Goal: Transaction & Acquisition: Download file/media

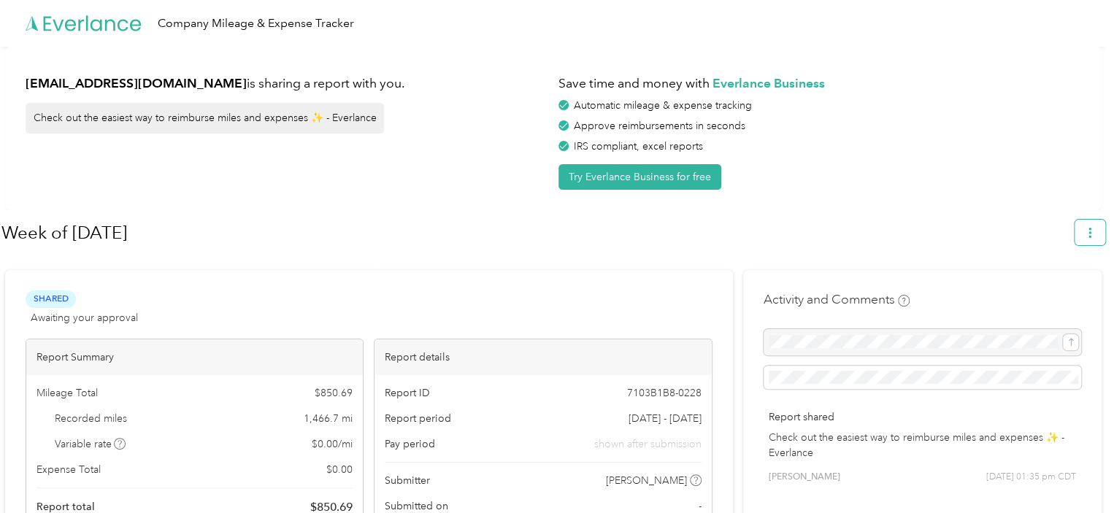
click at [1101, 243] on button "button" at bounding box center [1090, 233] width 31 height 26
click at [1070, 293] on span "Download" at bounding box center [1056, 300] width 48 height 15
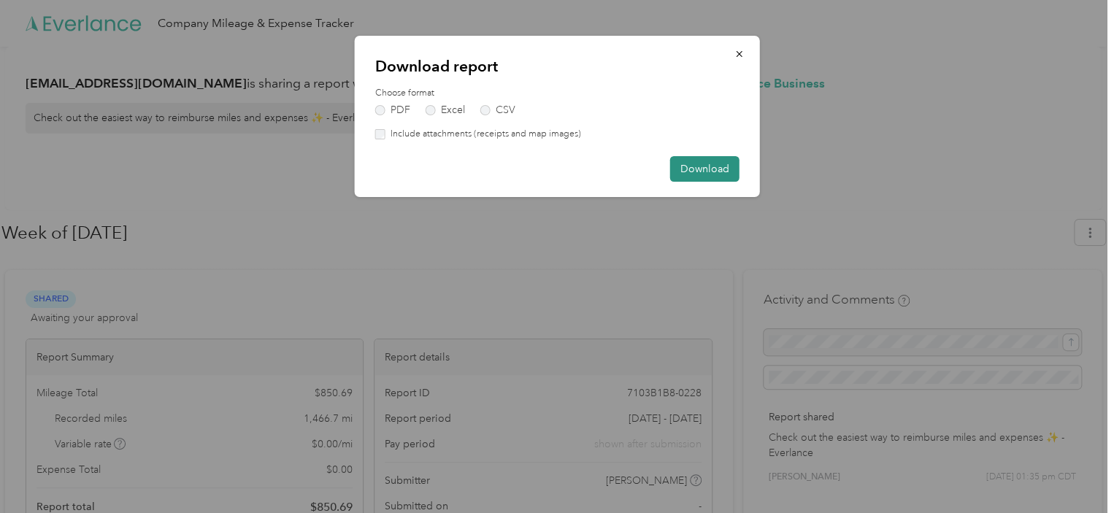
click at [723, 174] on button "Download" at bounding box center [704, 169] width 69 height 26
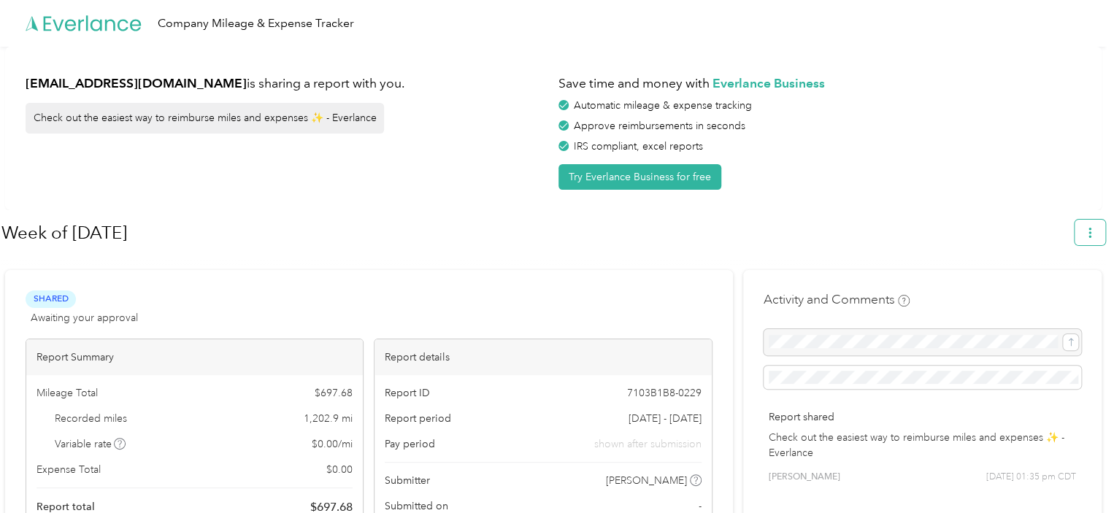
click at [1086, 245] on button "button" at bounding box center [1090, 233] width 31 height 26
click at [1070, 293] on span "Download" at bounding box center [1056, 300] width 48 height 15
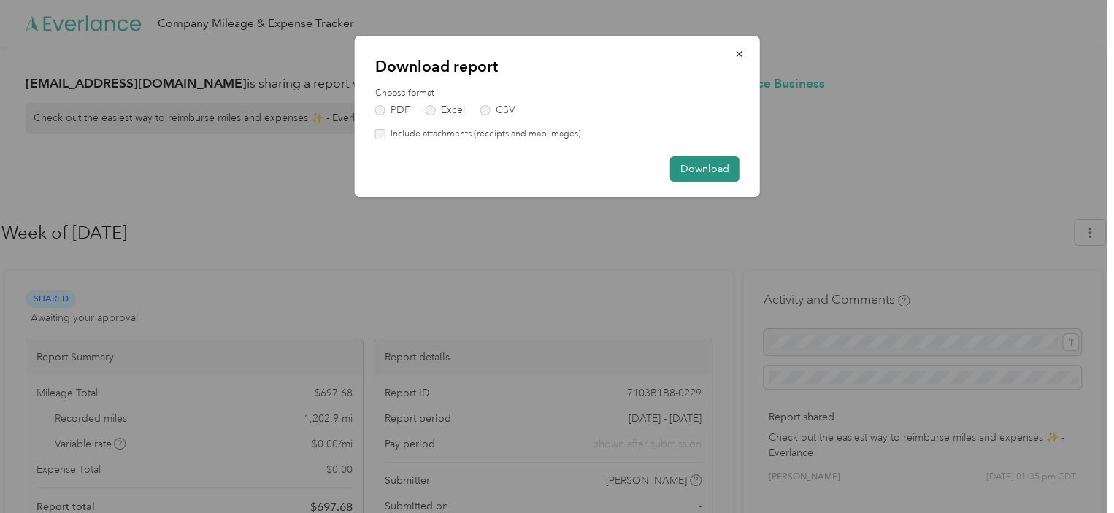
click at [718, 174] on button "Download" at bounding box center [704, 169] width 69 height 26
